Goal: Subscribe to service/newsletter

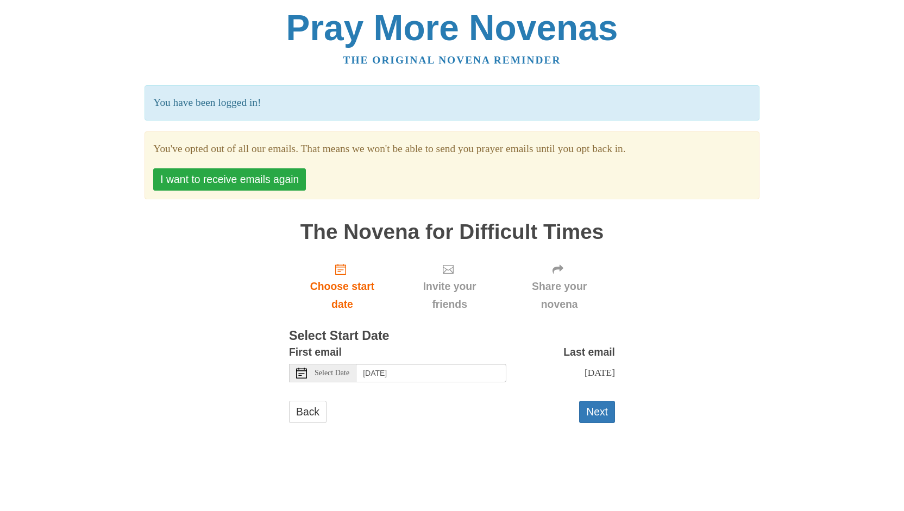
click at [204, 181] on button "I want to receive emails again" at bounding box center [229, 179] width 153 height 22
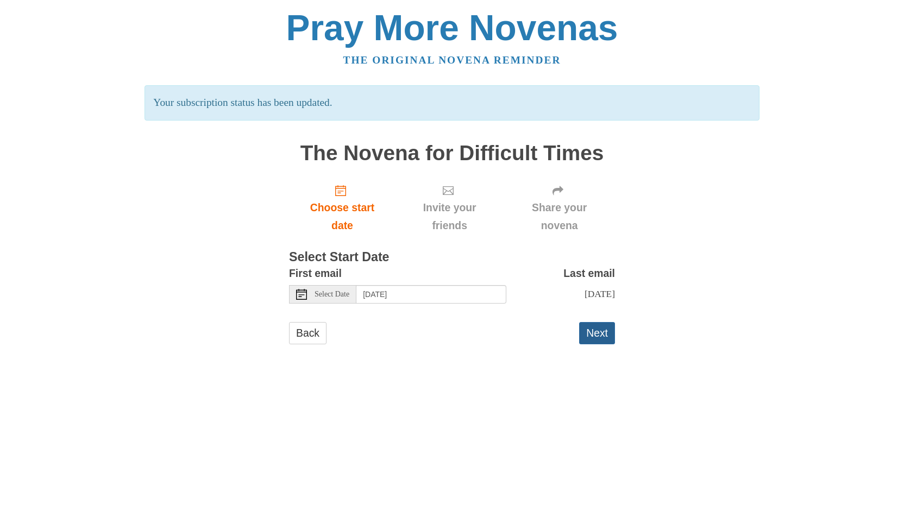
click at [602, 334] on button "Next" at bounding box center [597, 333] width 36 height 22
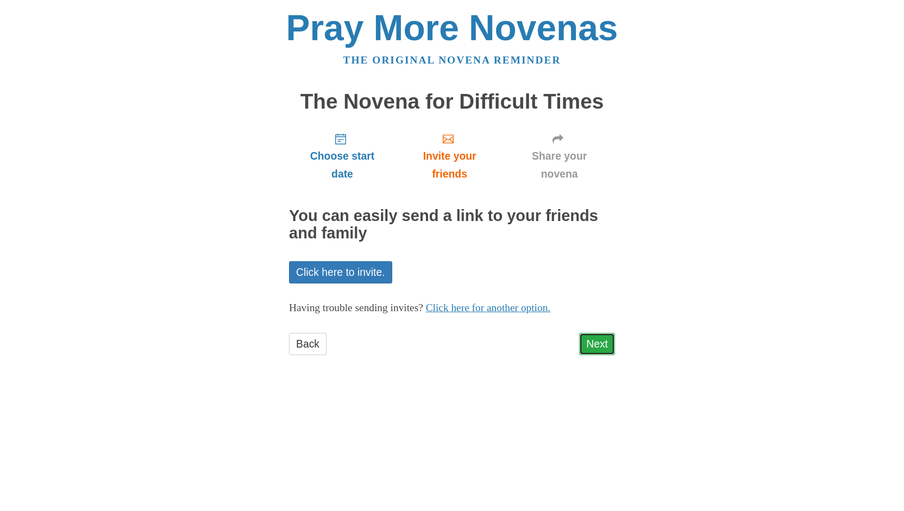
click at [594, 342] on link "Next" at bounding box center [597, 344] width 36 height 22
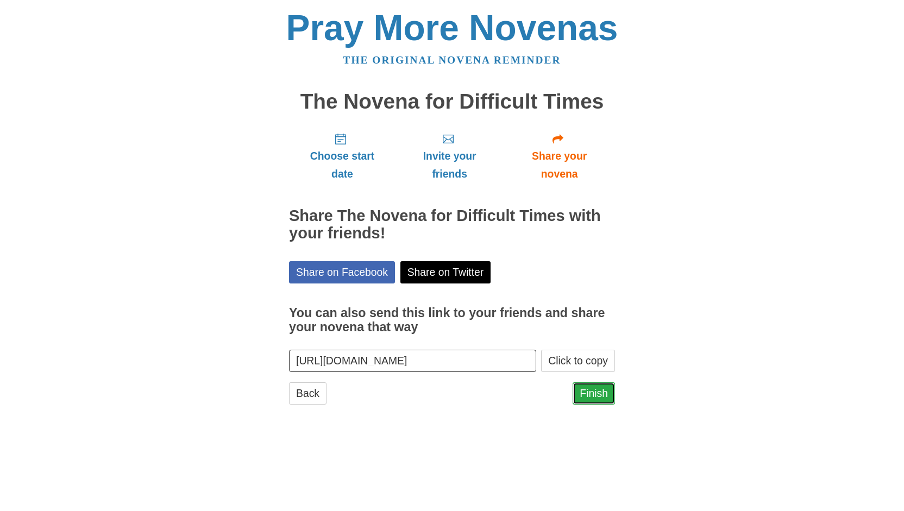
click at [600, 392] on link "Finish" at bounding box center [593, 393] width 42 height 22
